Goal: Check status

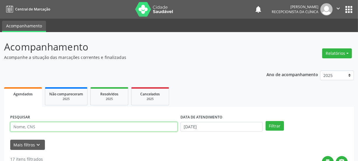
click at [24, 127] on input "text" at bounding box center [93, 127] width 167 height 10
type input "700001125062902"
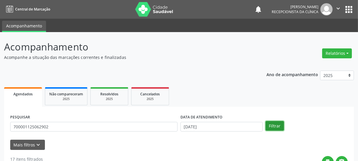
click at [274, 124] on button "Filtrar" at bounding box center [275, 126] width 18 height 10
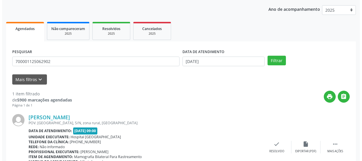
scroll to position [101, 0]
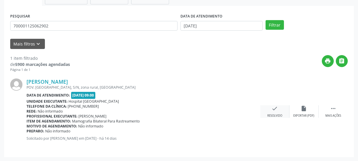
click at [276, 108] on icon "check" at bounding box center [275, 108] width 6 height 6
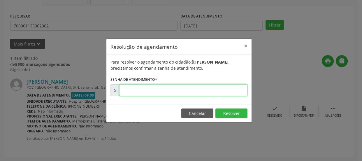
click at [184, 93] on input "text" at bounding box center [183, 90] width 128 height 12
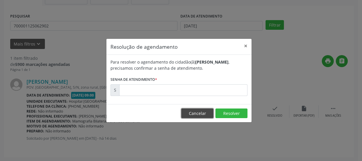
click at [201, 110] on button "Cancelar" at bounding box center [197, 113] width 32 height 10
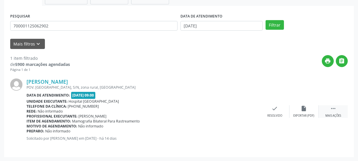
click at [338, 111] on div " Mais ações" at bounding box center [333, 111] width 29 height 13
click at [240, 111] on div "print Imprimir" at bounding box center [245, 111] width 29 height 13
click at [187, 109] on icon "check" at bounding box center [187, 108] width 6 height 6
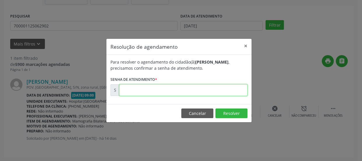
click at [166, 90] on input "text" at bounding box center [183, 90] width 128 height 12
type input "00171354"
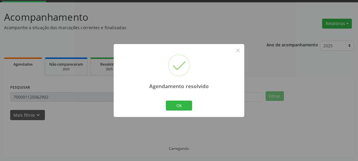
scroll to position [17, 0]
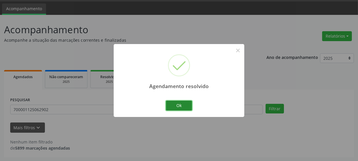
click at [183, 107] on button "Ok" at bounding box center [179, 106] width 26 height 10
